Goal: Task Accomplishment & Management: Complete application form

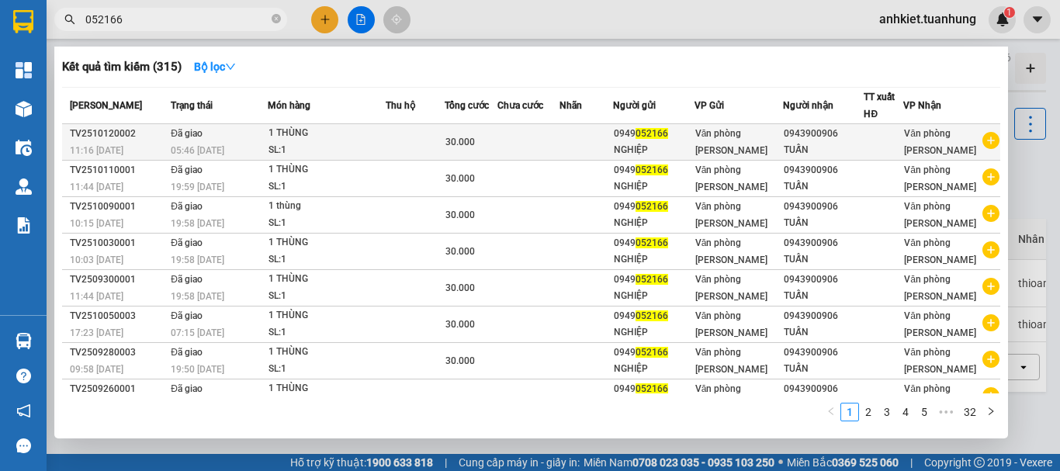
type input "052166"
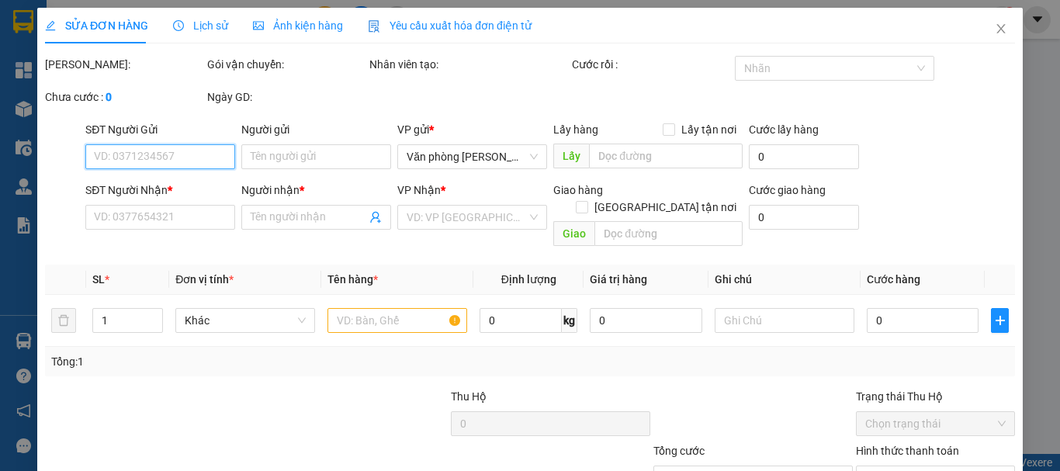
type input "0949052166"
type input "NGHIỆP"
type input "0943900906"
type input "TUẤN"
type input "30.000"
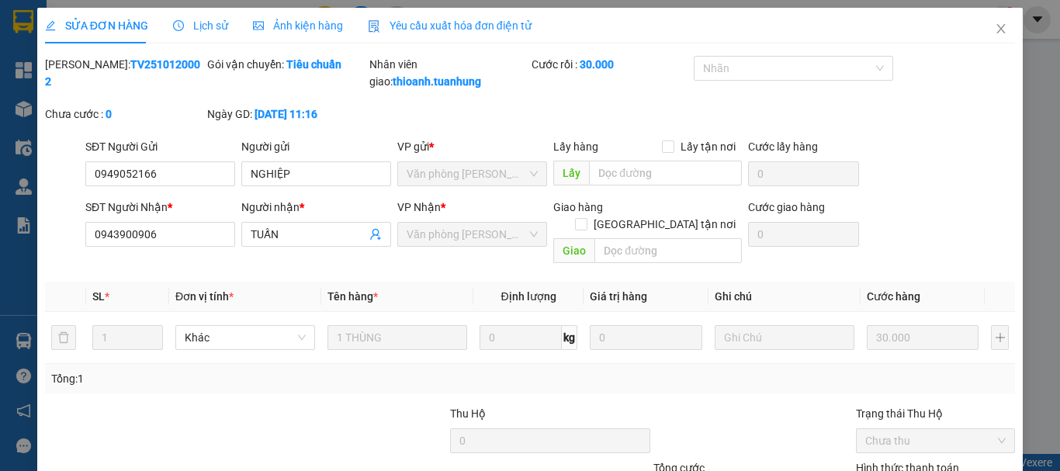
click at [193, 26] on span "Lịch sử" at bounding box center [200, 25] width 55 height 12
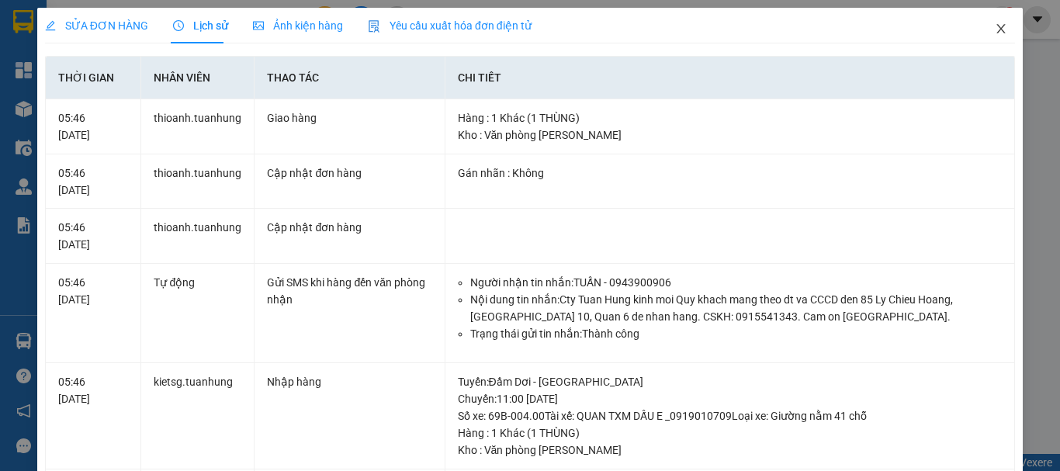
click at [995, 35] on icon "close" at bounding box center [1001, 29] width 12 height 12
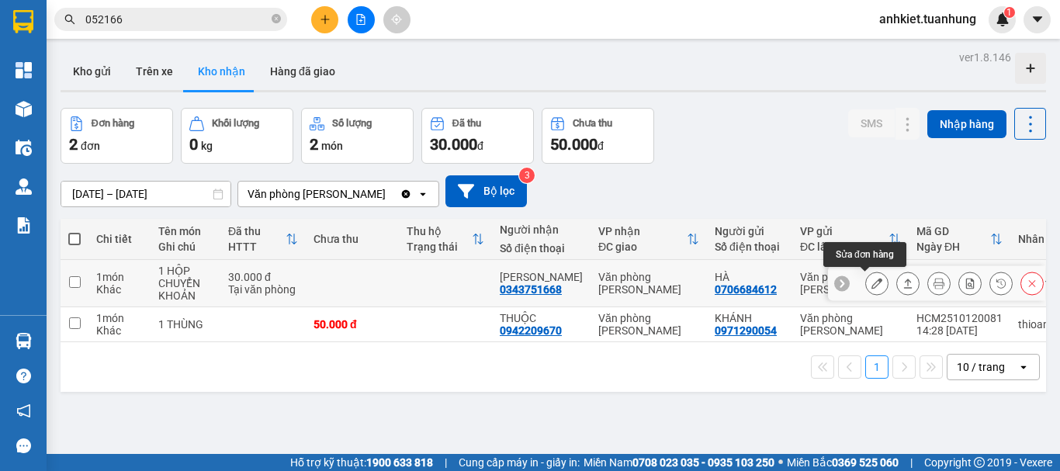
click at [866, 285] on button at bounding box center [877, 283] width 22 height 27
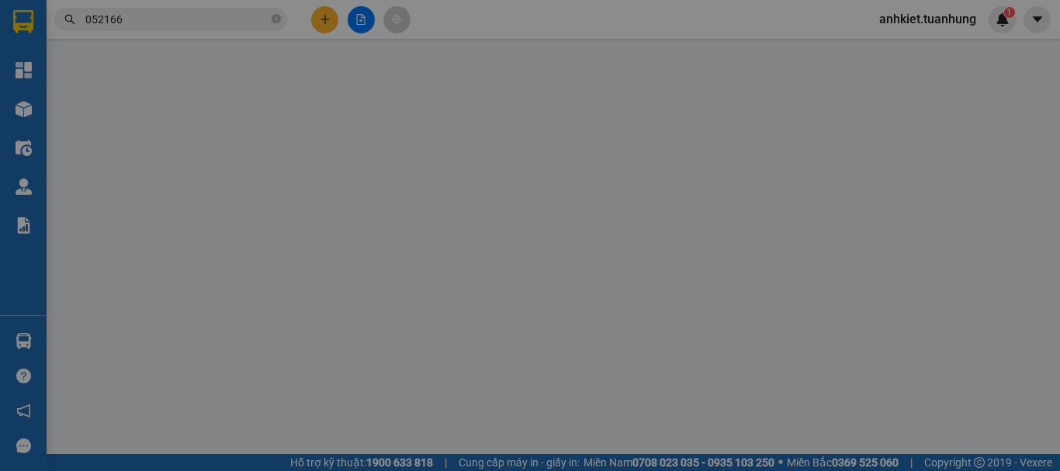
type input "0706684612"
type input "HÀ"
type input "0343751668"
type input "[PERSON_NAME]"
type input "30.000"
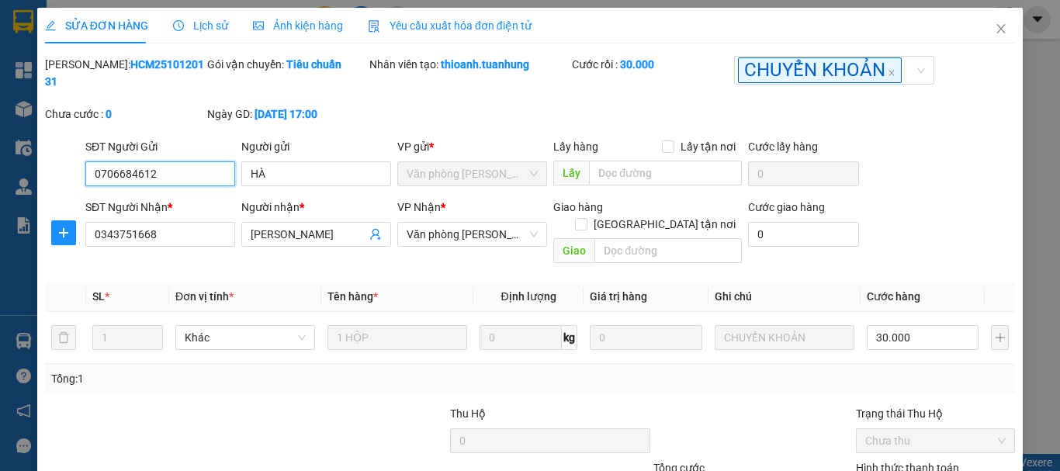
scroll to position [109, 0]
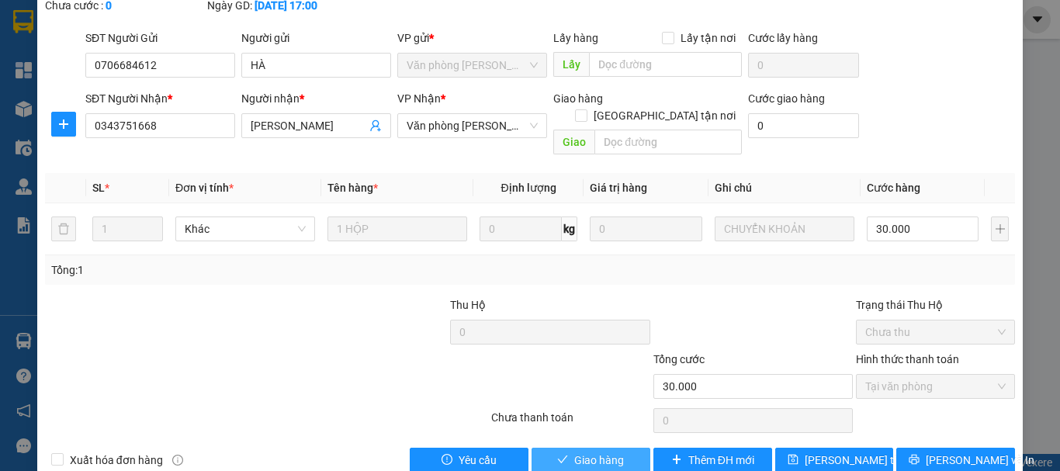
click at [597, 452] on span "Giao hàng" at bounding box center [599, 460] width 50 height 17
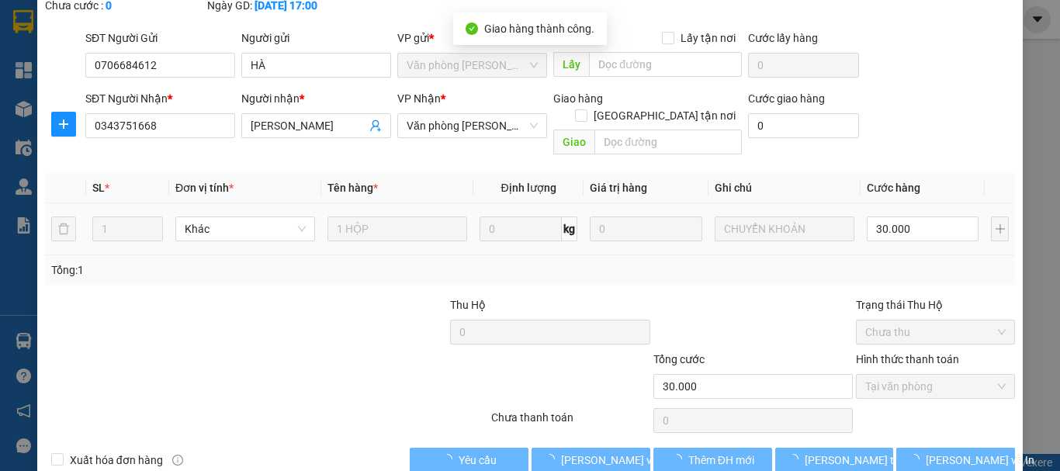
scroll to position [15, 0]
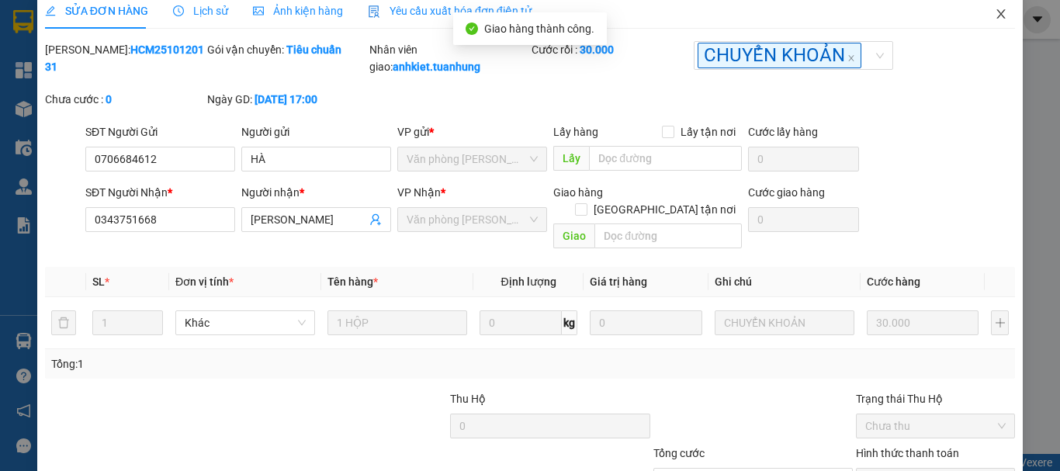
click at [995, 12] on icon "close" at bounding box center [1001, 14] width 12 height 12
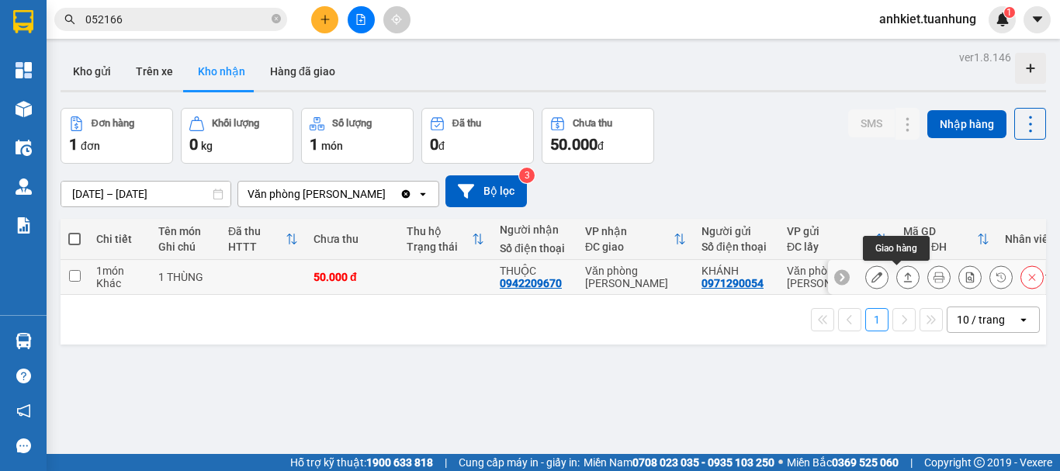
click at [897, 277] on button at bounding box center [908, 277] width 22 height 27
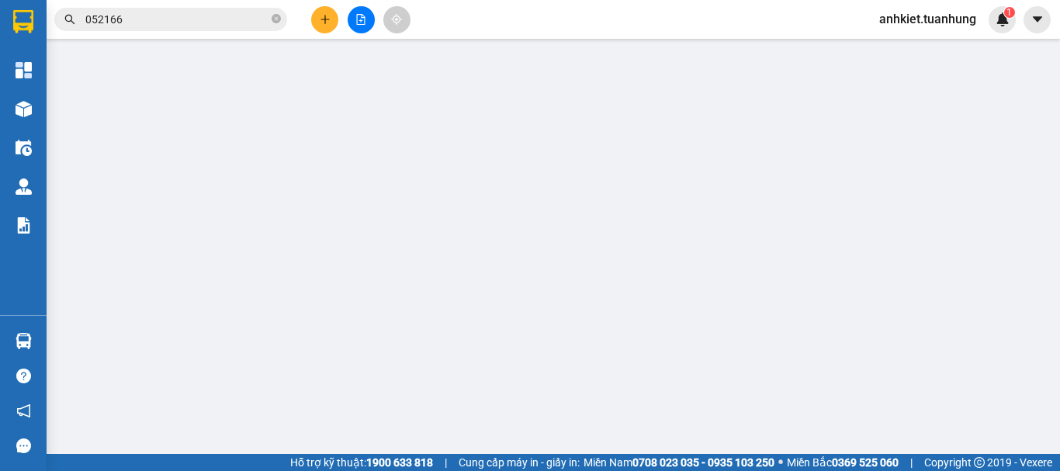
type input "0971290054"
type input "KHÁNH"
type input "0942209670"
type input "THUỘC"
type input "50.000"
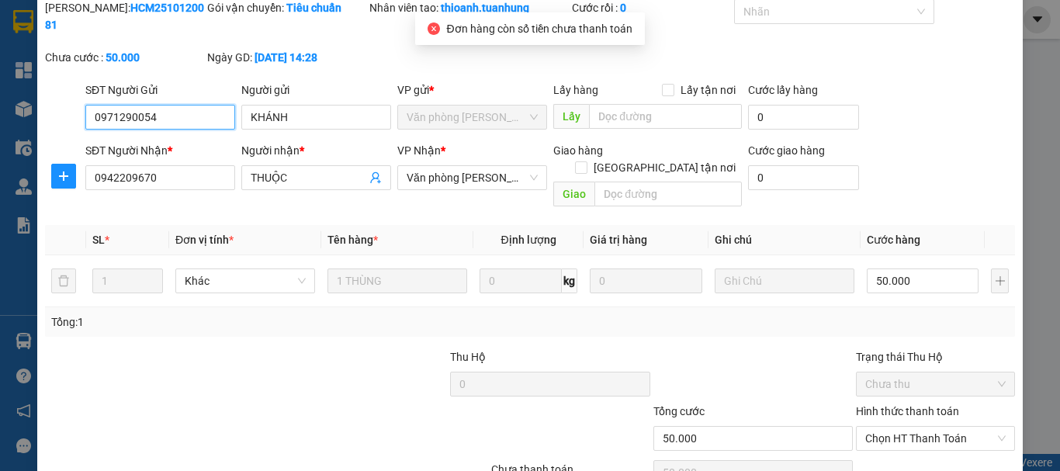
scroll to position [106, 0]
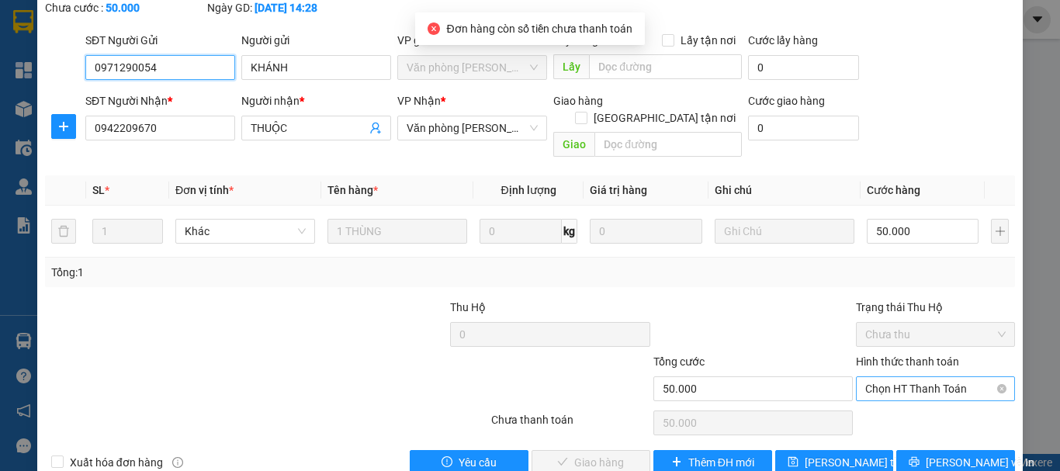
click at [887, 377] on span "Chọn HT Thanh Toán" at bounding box center [936, 388] width 141 height 23
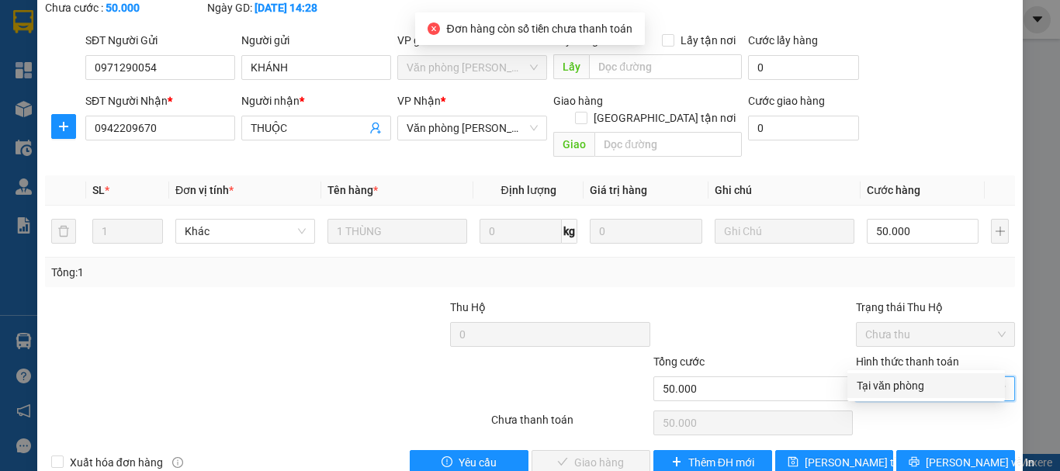
click at [896, 388] on div "Tại văn phòng" at bounding box center [926, 385] width 139 height 17
type input "0"
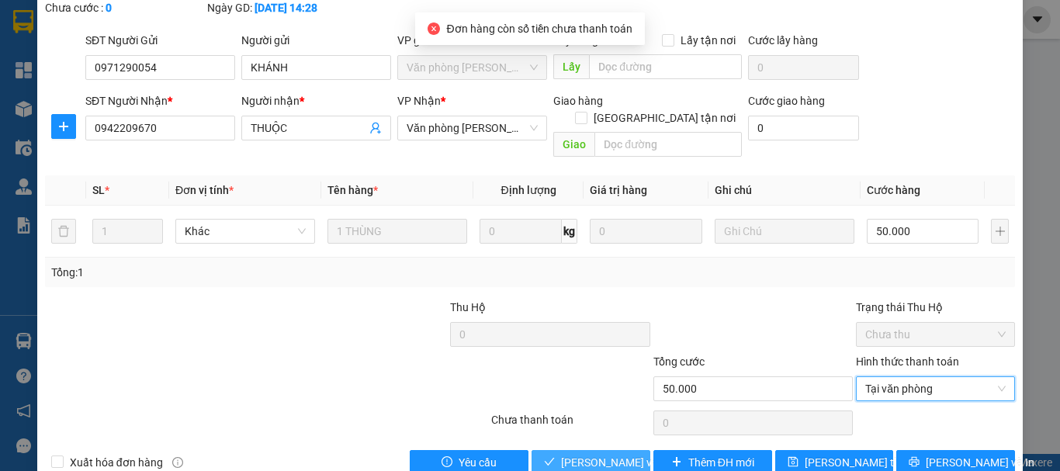
click at [571, 454] on span "[PERSON_NAME] và Giao hàng" at bounding box center [635, 462] width 149 height 17
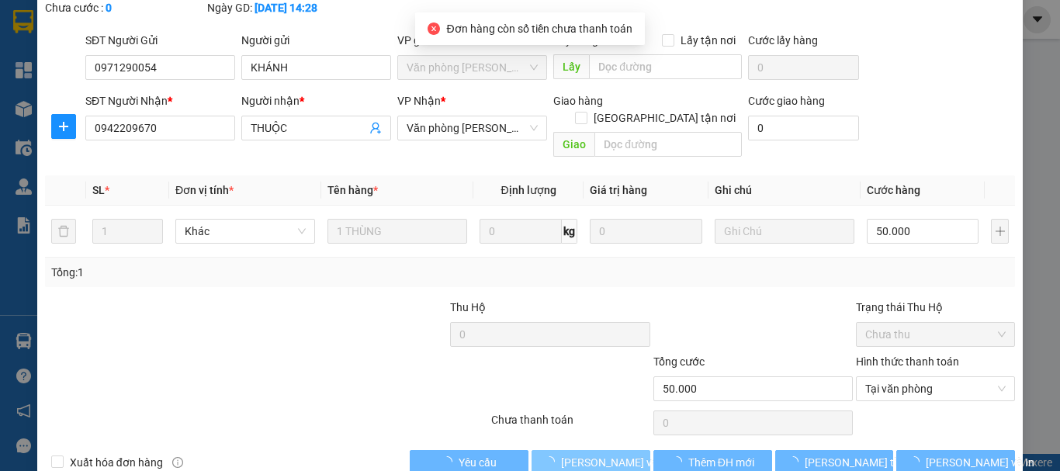
scroll to position [0, 0]
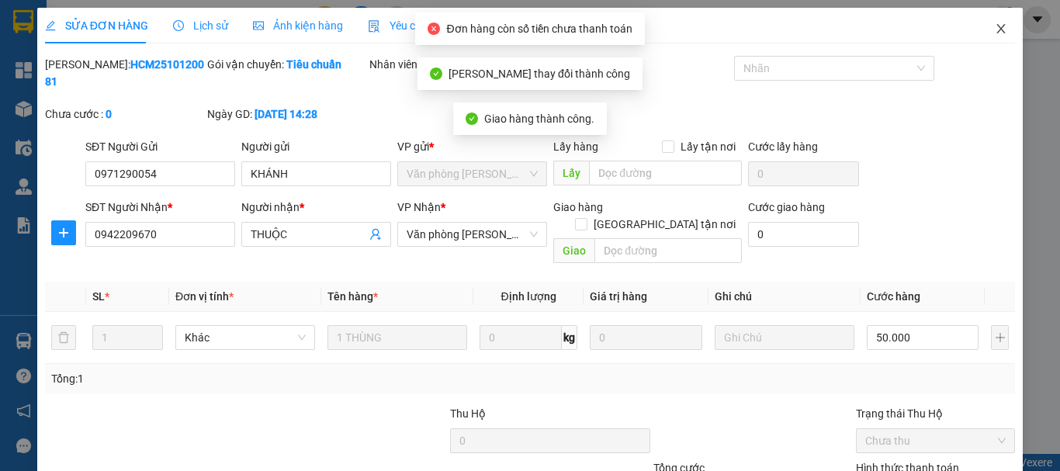
click at [984, 16] on span "Close" at bounding box center [1001, 29] width 43 height 43
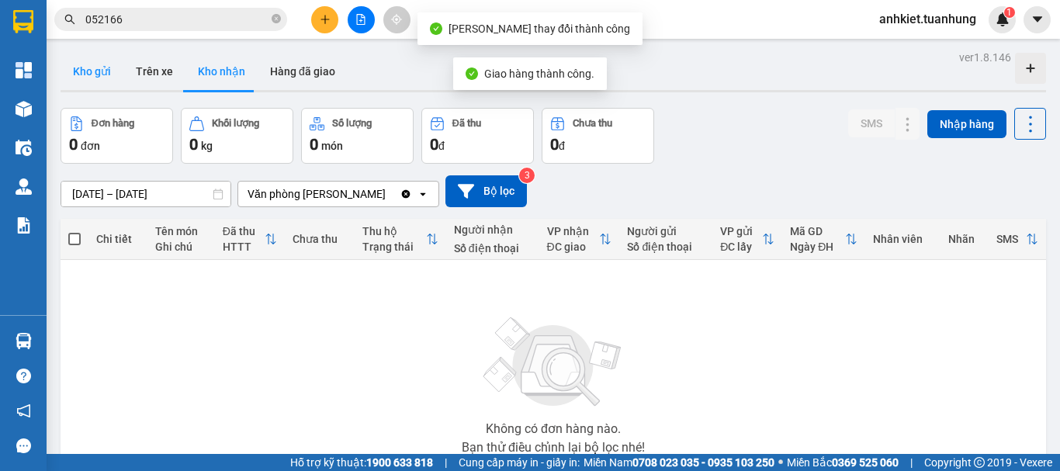
click at [86, 82] on button "Kho gửi" at bounding box center [92, 71] width 63 height 37
